Goal: Navigation & Orientation: Find specific page/section

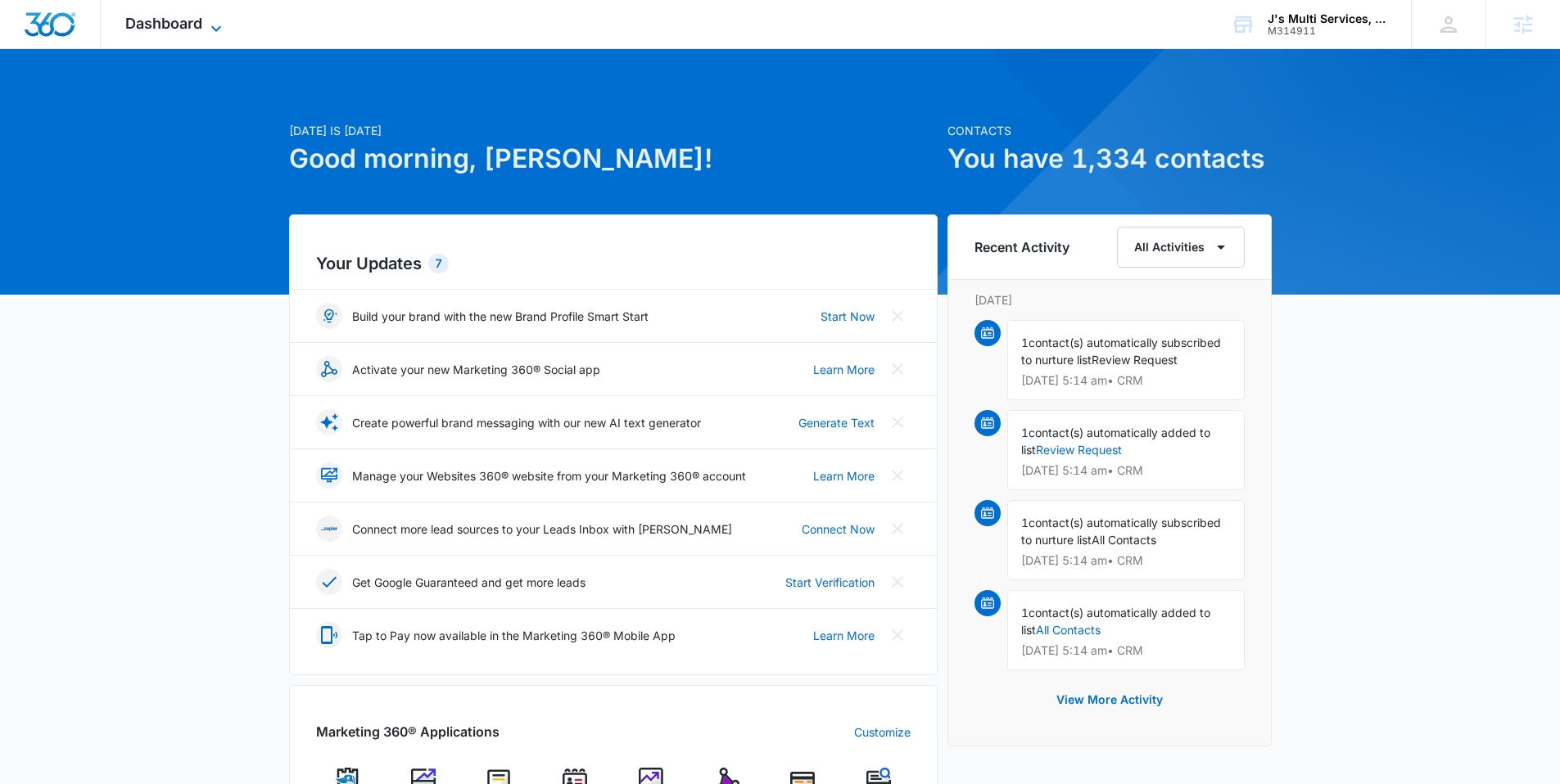
click at [135, 28] on span "Dashboard" at bounding box center [164, 23] width 77 height 18
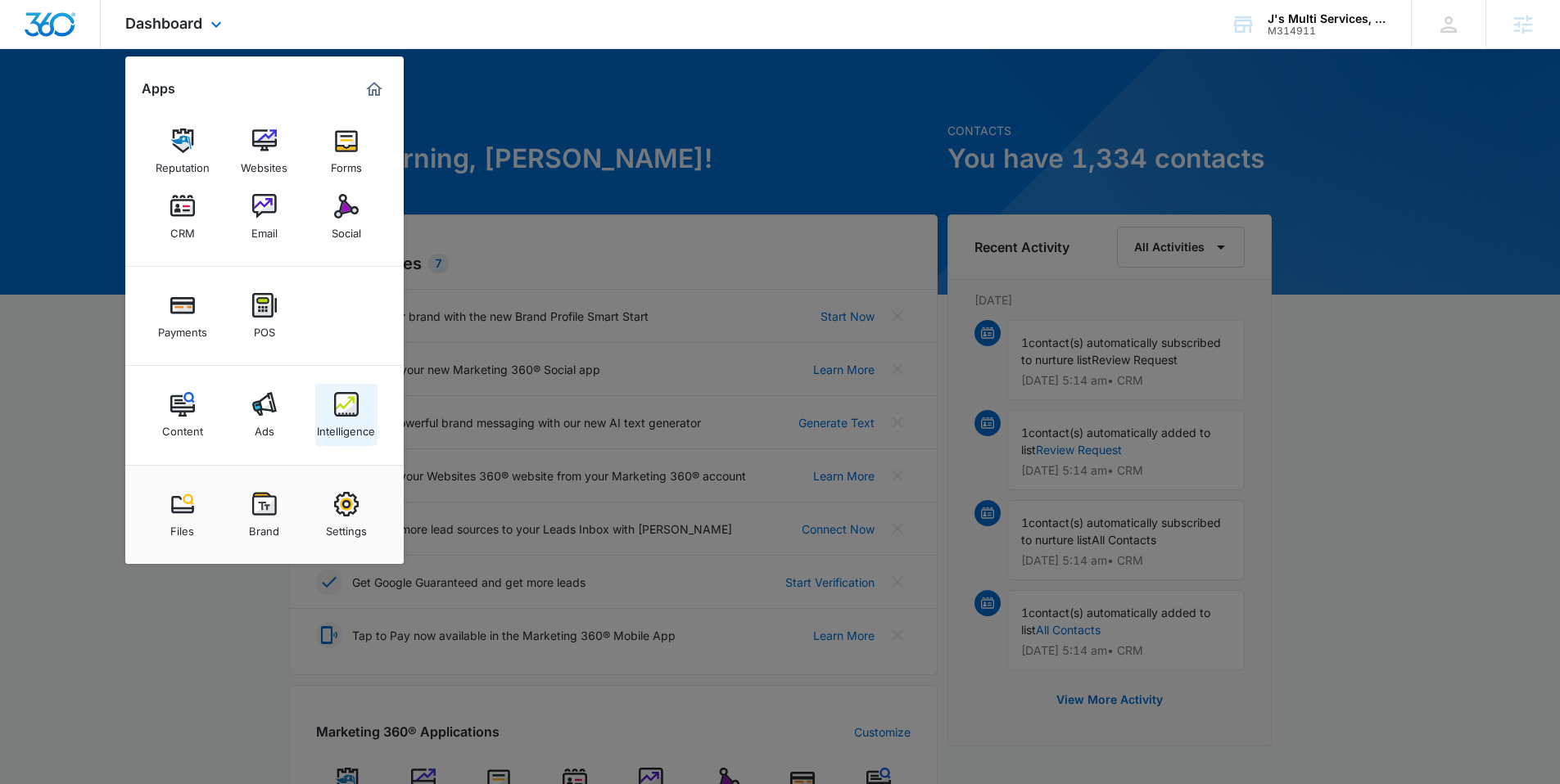
click at [344, 428] on div "Intelligence" at bounding box center [346, 427] width 59 height 21
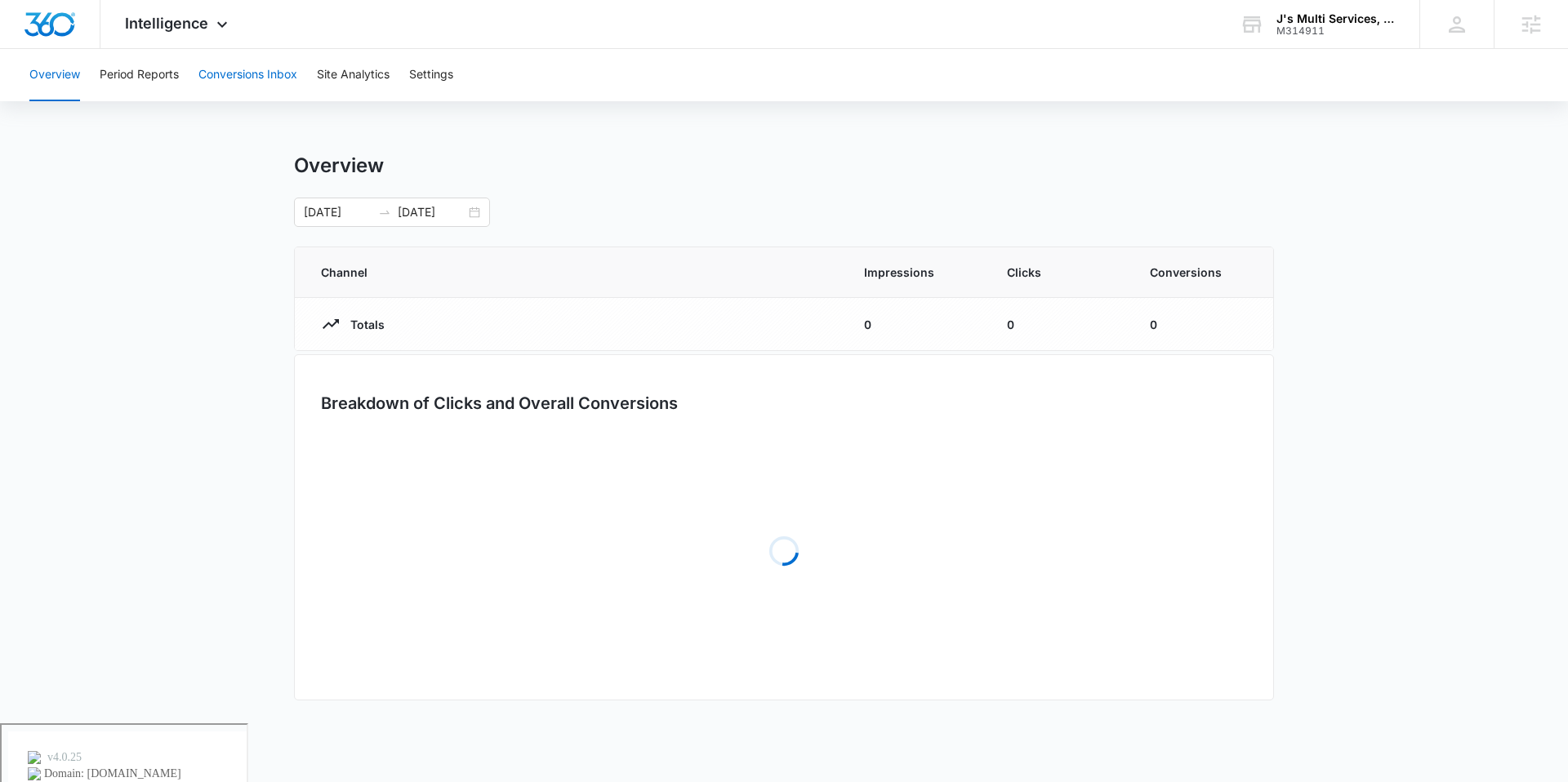
click at [251, 80] on button "Conversions Inbox" at bounding box center [248, 75] width 99 height 53
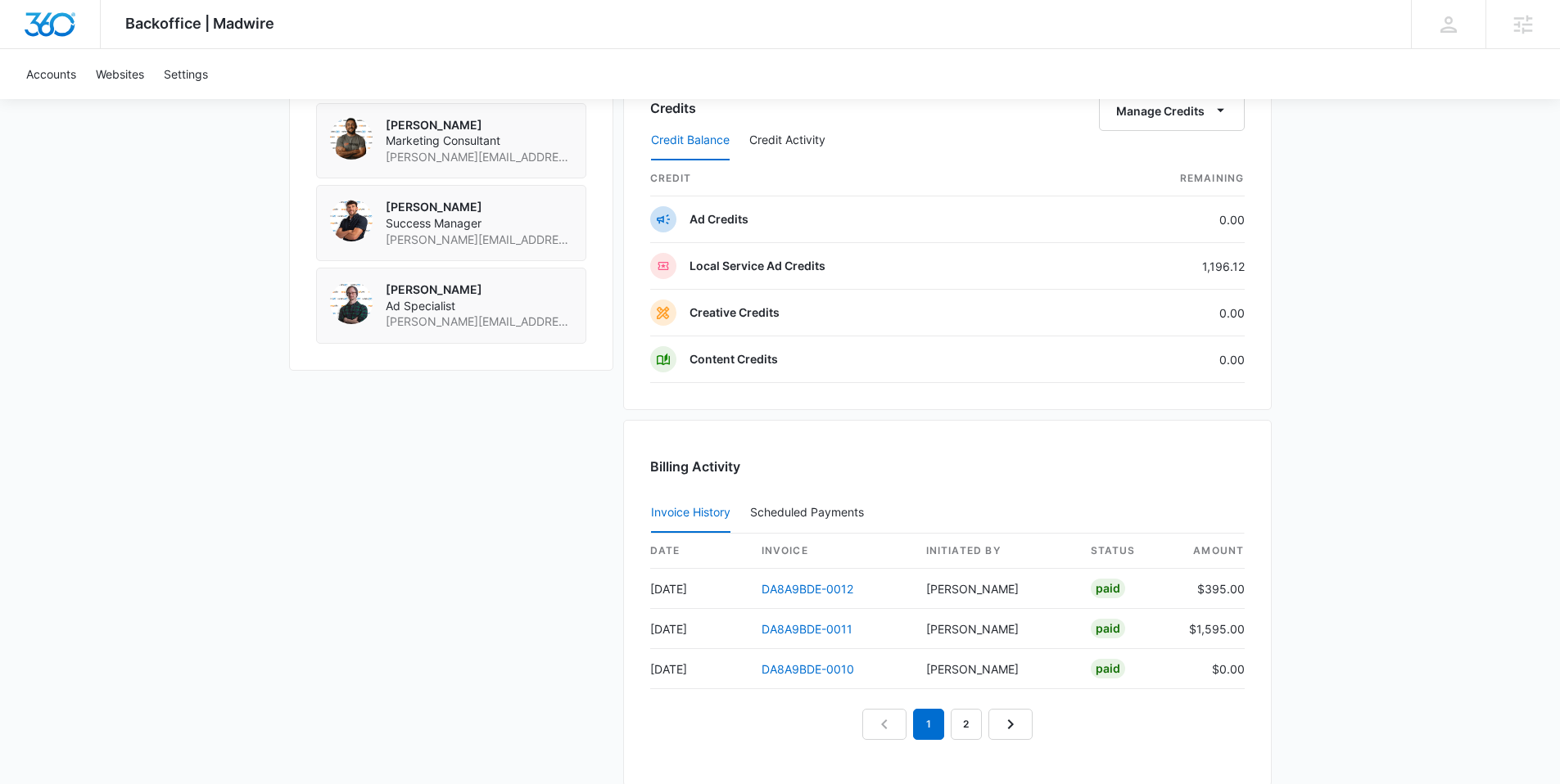
scroll to position [1362, 0]
